Goal: Task Accomplishment & Management: Manage account settings

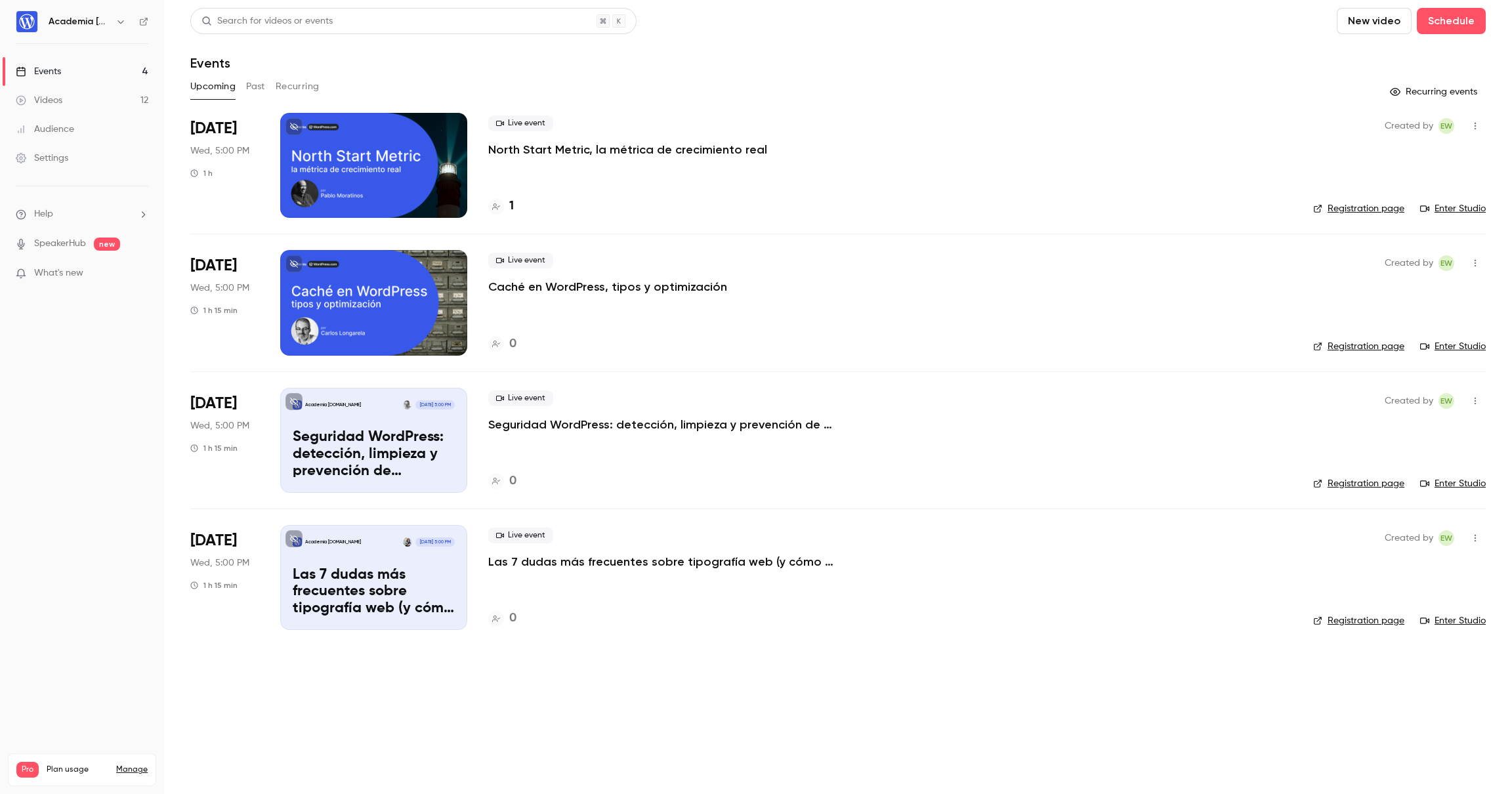
click at [48, 155] on div "Settings" at bounding box center [42, 158] width 52 height 14
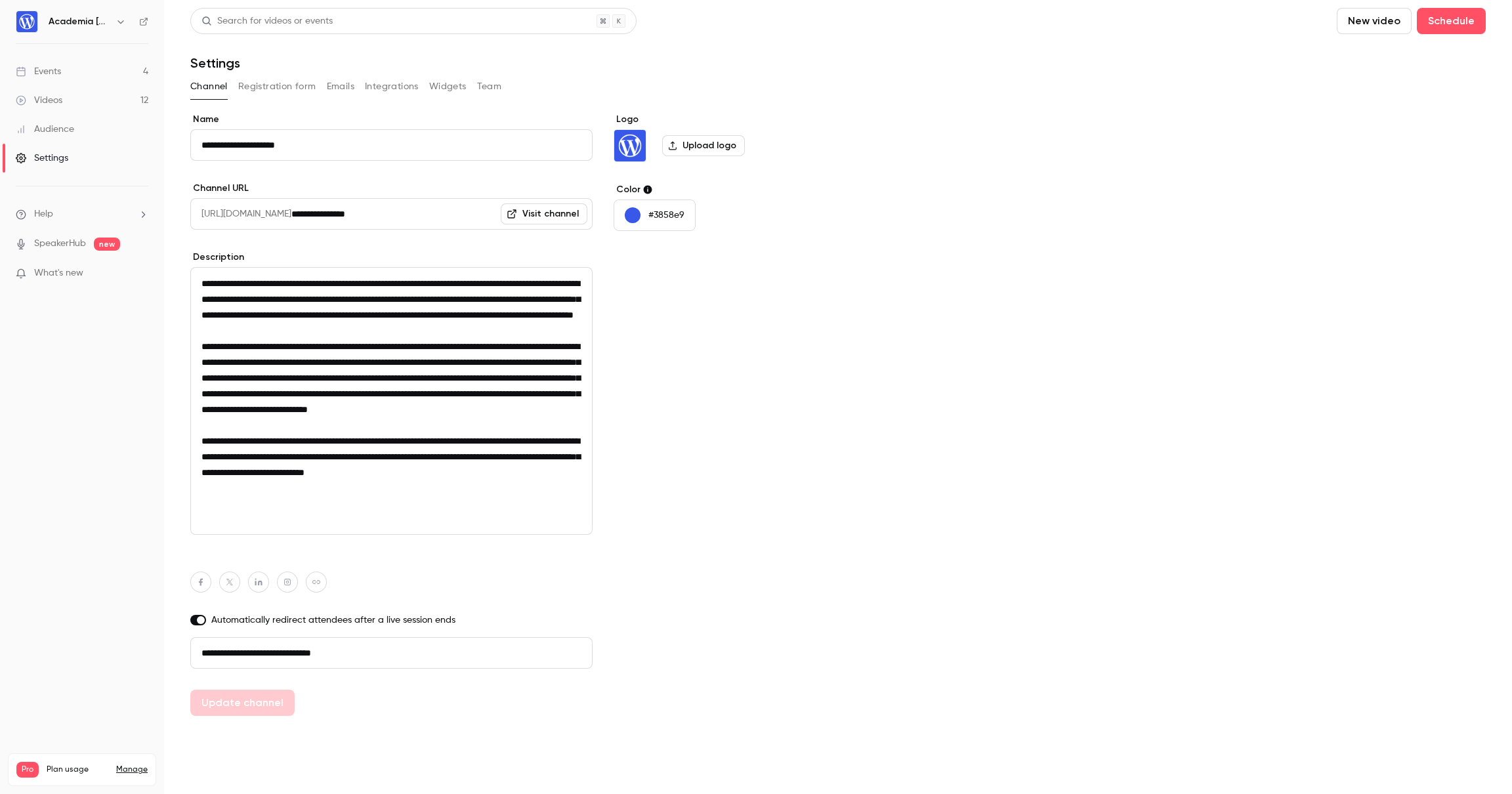
click at [46, 98] on div "Videos" at bounding box center [39, 101] width 46 height 14
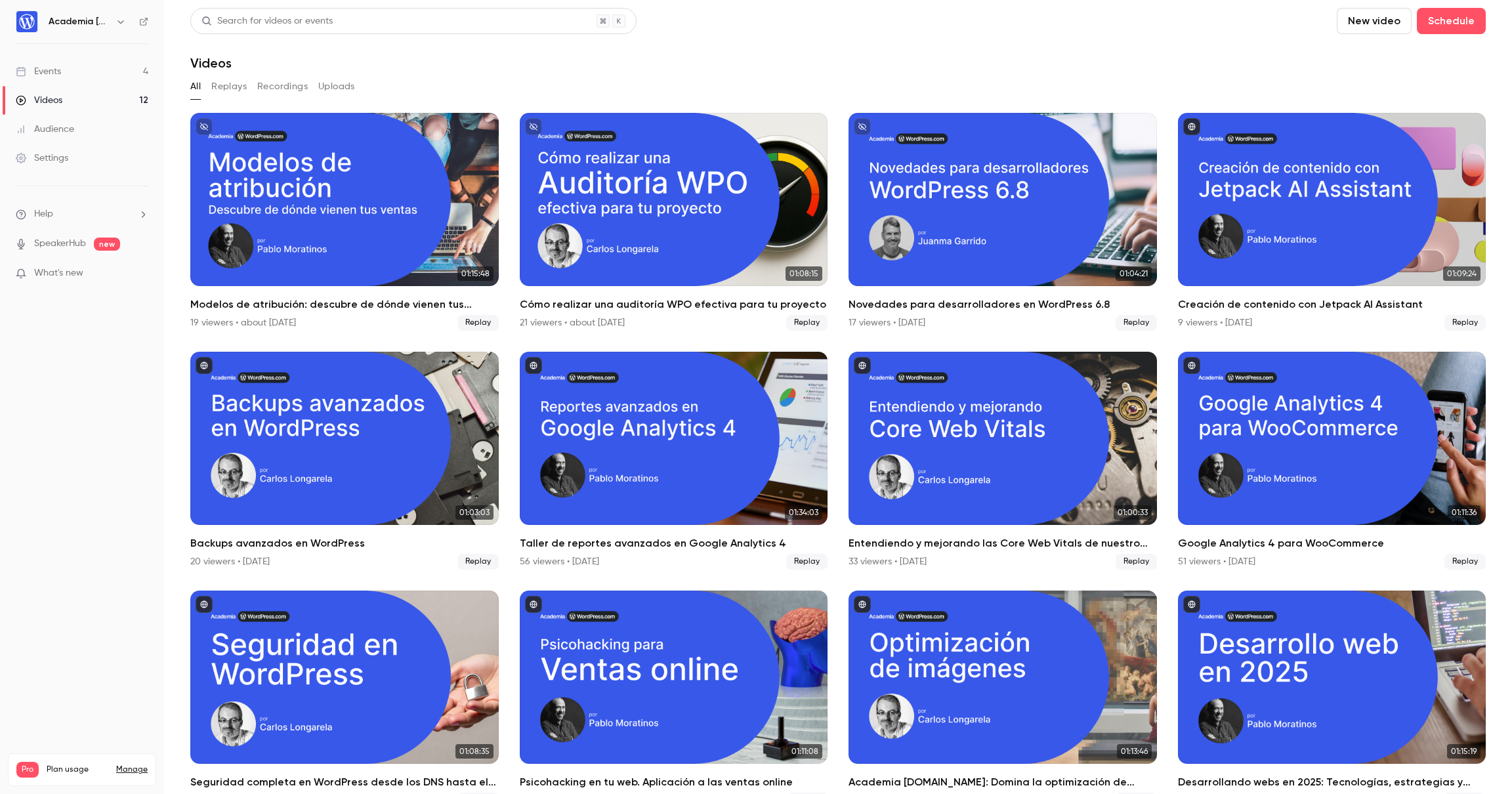
click at [58, 73] on div "Events" at bounding box center [39, 72] width 46 height 14
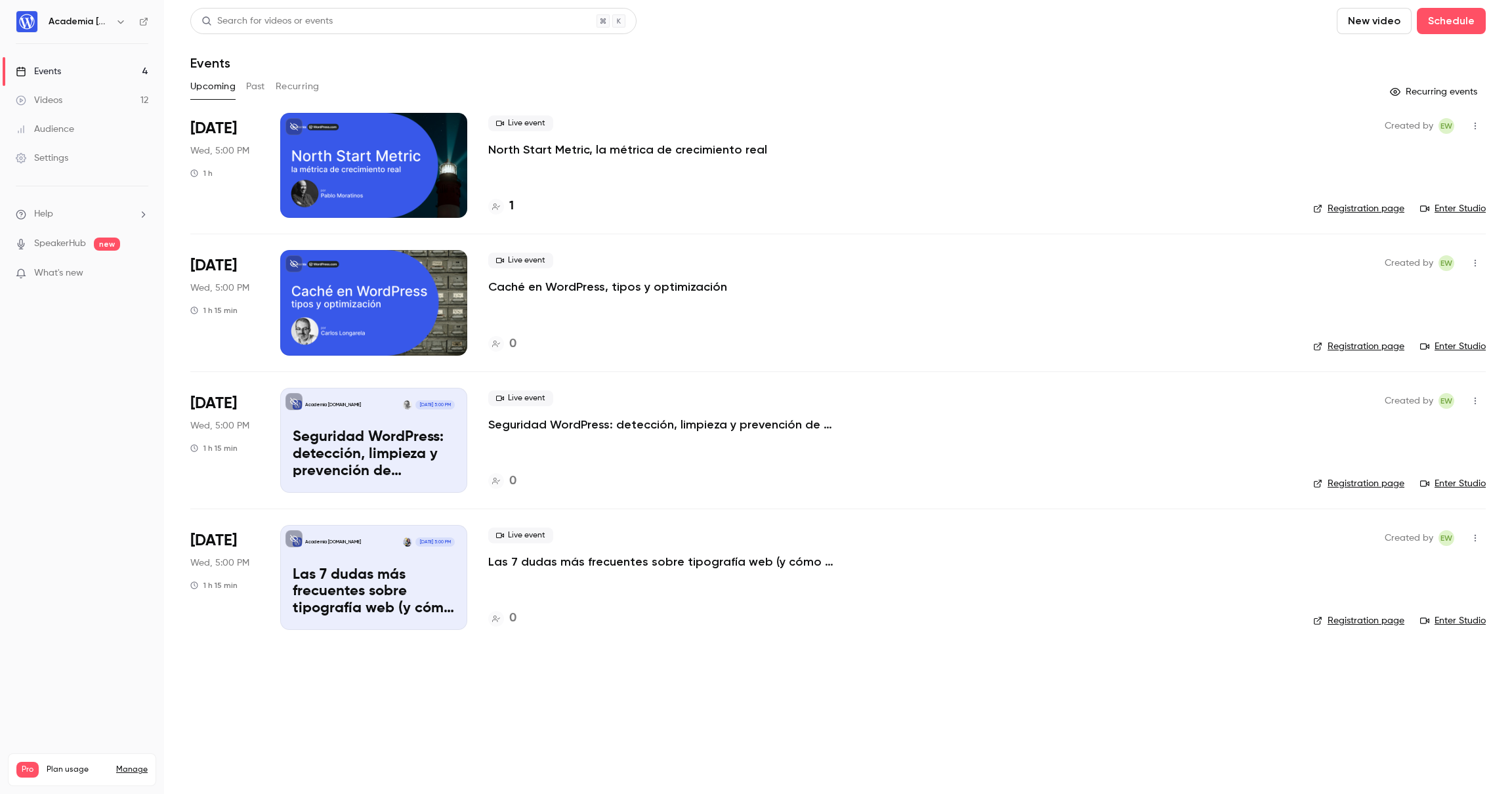
click at [356, 559] on div "Academia [DOMAIN_NAME] [DATE] 5:00 PM Las 7 dudas más frecuentes sobre tipograf…" at bounding box center [374, 577] width 187 height 105
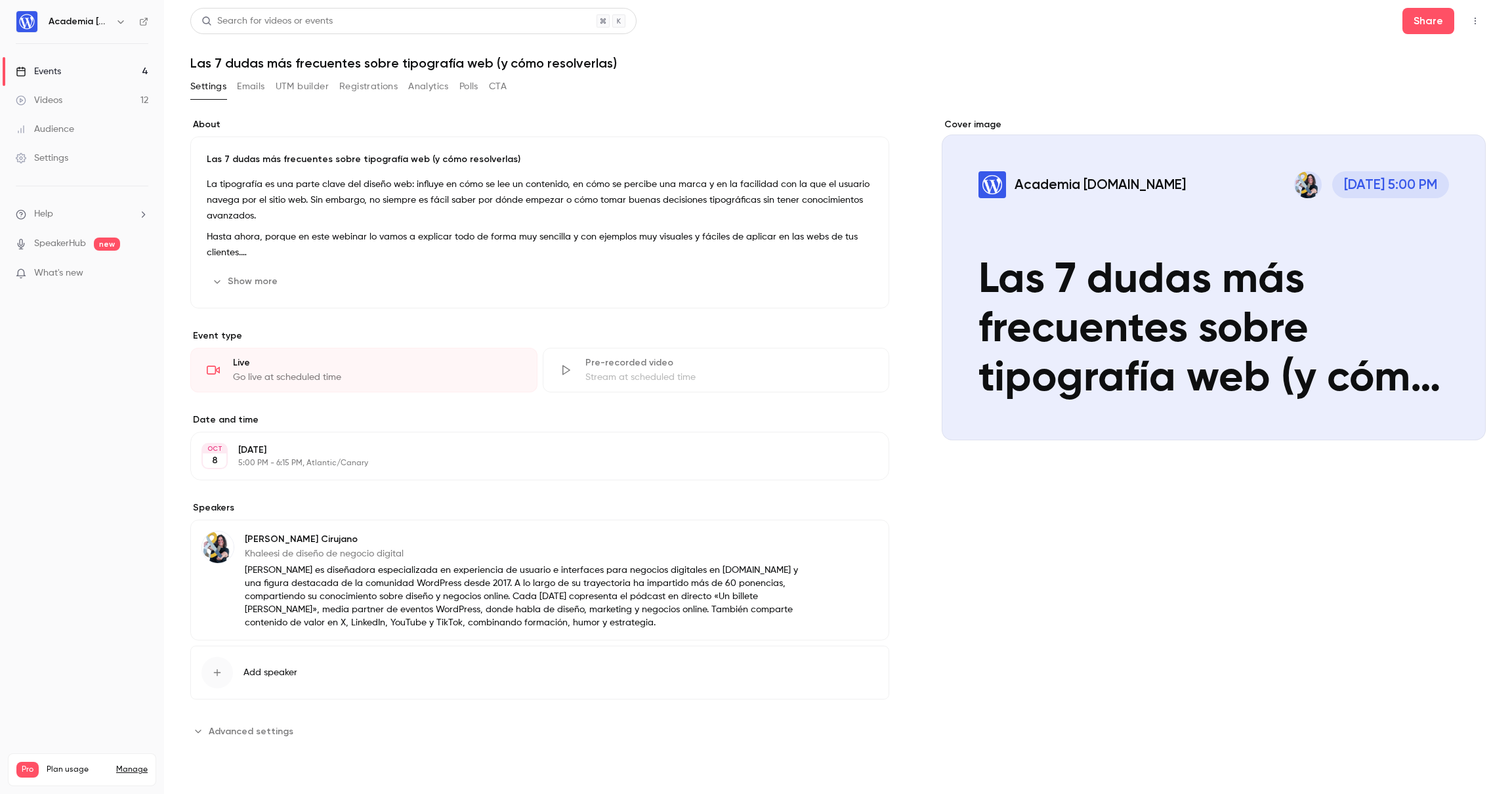
click at [860, 536] on button "Edit" at bounding box center [854, 541] width 48 height 21
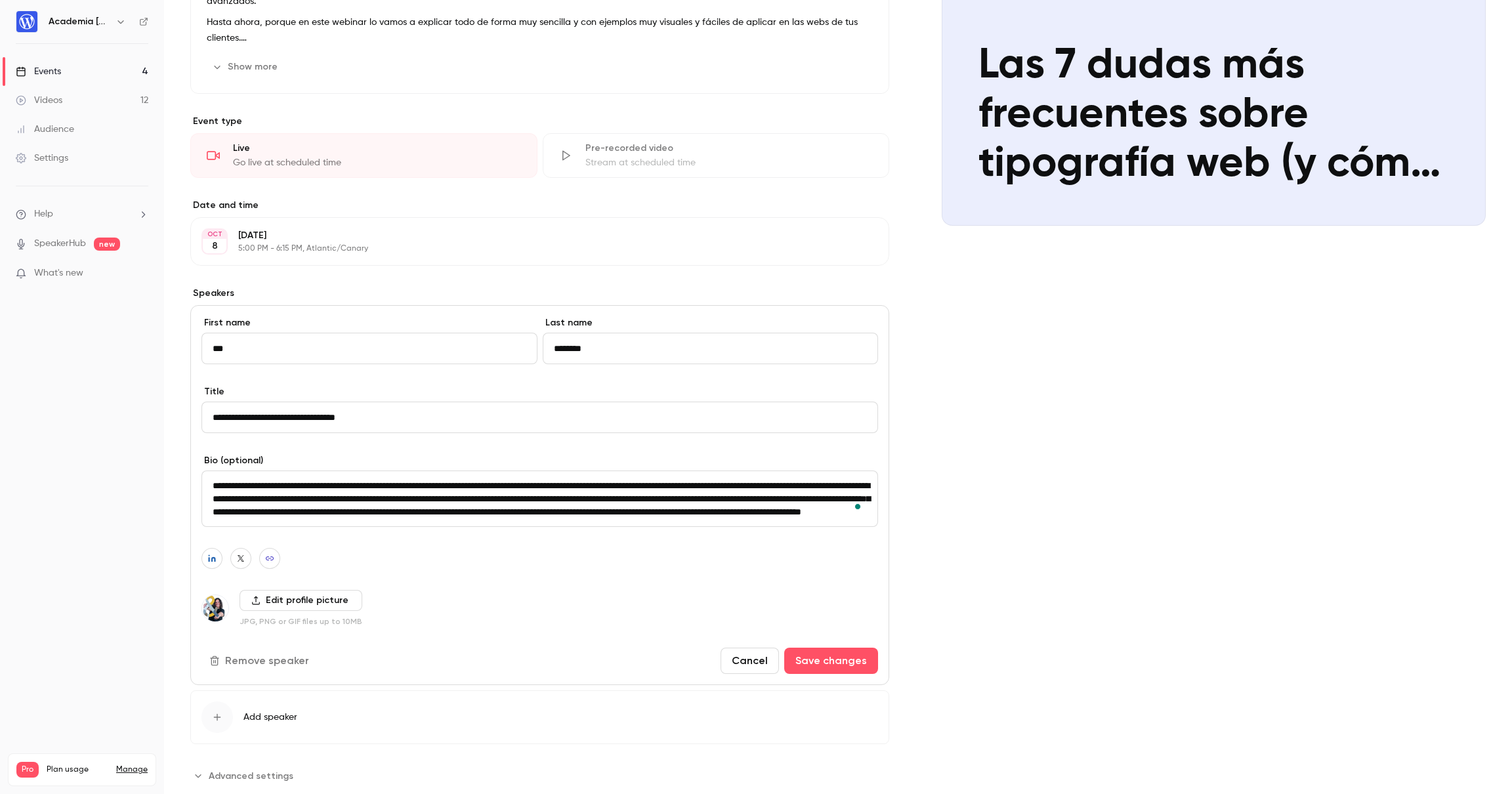
drag, startPoint x: 536, startPoint y: 491, endPoint x: 159, endPoint y: 471, distance: 377.5
click at [159, 471] on div "Academia [DOMAIN_NAME] Events 4 Videos 12 Audience Settings Help SpeakerHub new…" at bounding box center [756, 397] width 1512 height 794
paste textarea "To enrich screen reader interactions, please activate Accessibility in Grammarl…"
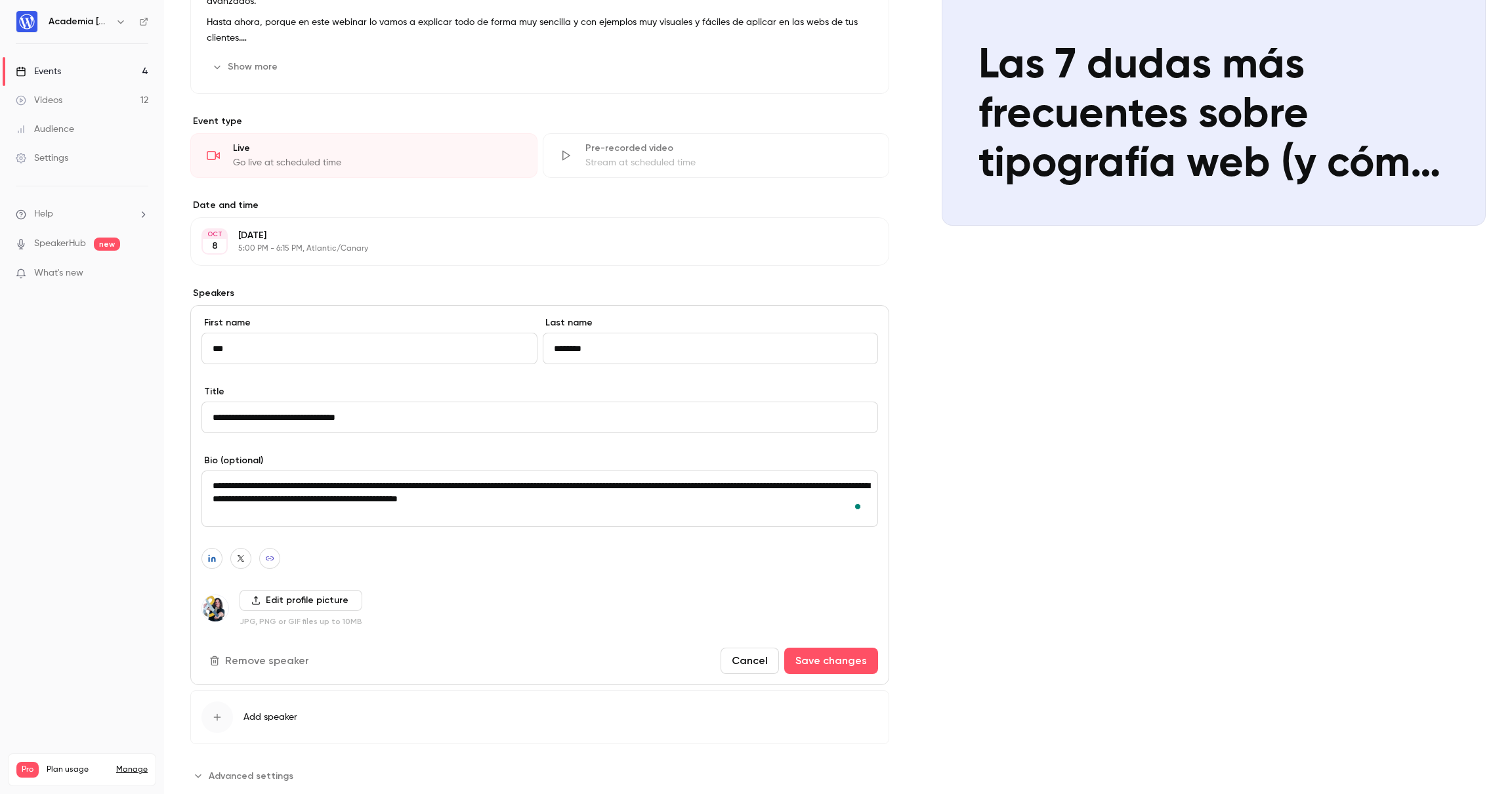
scroll to position [215, 0]
type textarea "**********"
click at [804, 665] on button "Save changes" at bounding box center [831, 660] width 94 height 26
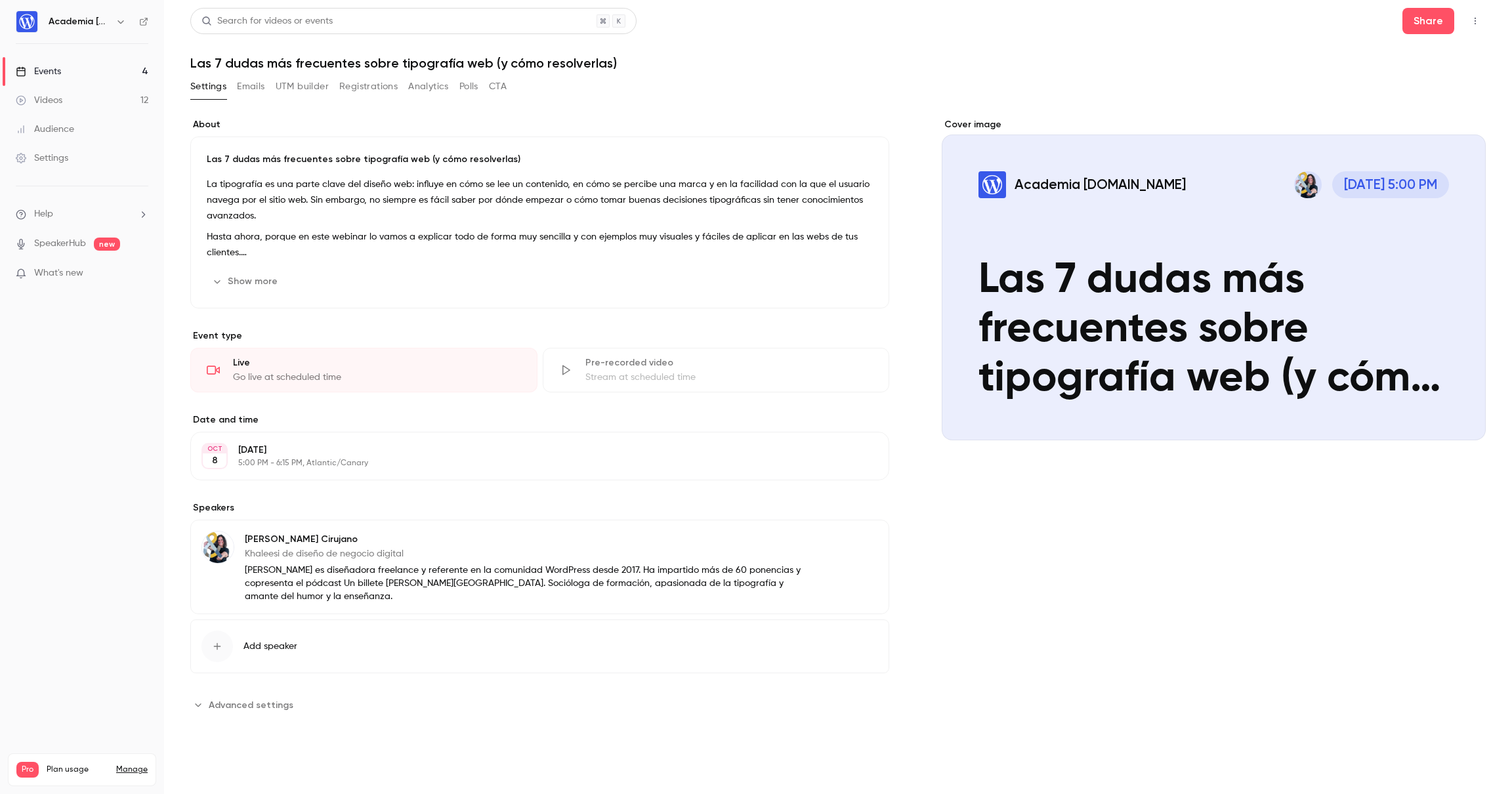
scroll to position [0, 0]
click at [45, 69] on div "Events" at bounding box center [39, 72] width 46 height 14
